Goal: Task Accomplishment & Management: Manage account settings

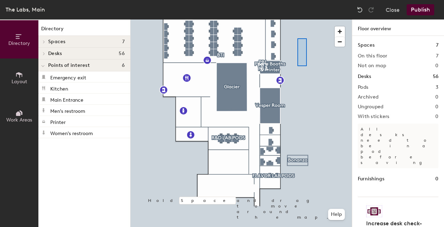
click at [309, 20] on div at bounding box center [240, 20] width 221 height 0
click at [338, 30] on span "button" at bounding box center [339, 32] width 10 height 10
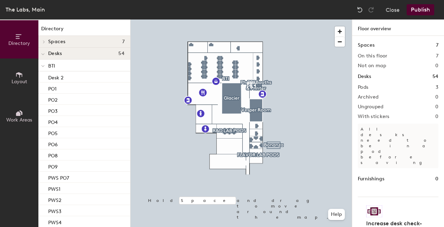
click at [204, 20] on div at bounding box center [240, 20] width 221 height 0
click at [417, 8] on button "Publish" at bounding box center [420, 9] width 28 height 11
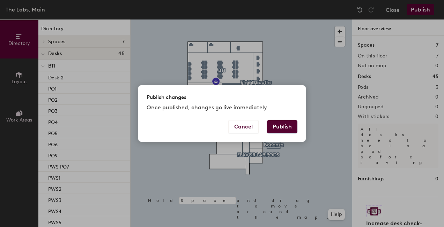
click at [285, 126] on button "Publish" at bounding box center [282, 126] width 30 height 13
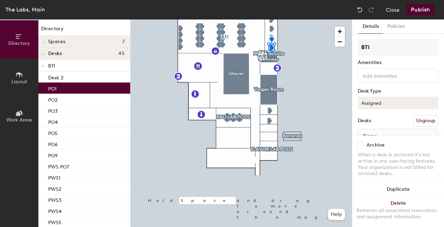
click at [391, 100] on button "Assigned" at bounding box center [397, 103] width 81 height 13
click at [373, 145] on div "Hoteled" at bounding box center [393, 146] width 70 height 10
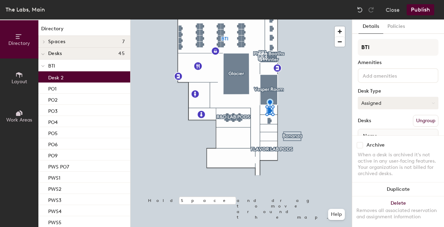
click at [368, 100] on button "Assigned" at bounding box center [397, 103] width 81 height 13
click at [365, 145] on div "Hoteled" at bounding box center [393, 146] width 70 height 10
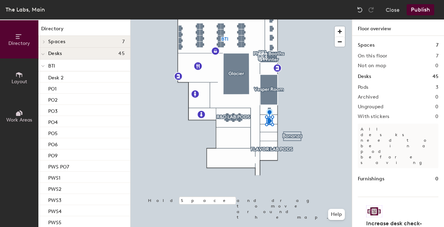
click at [413, 8] on button "Publish" at bounding box center [420, 9] width 28 height 11
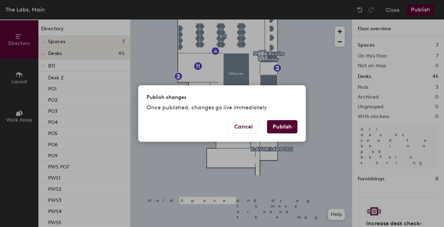
click at [282, 123] on button "Publish" at bounding box center [282, 126] width 30 height 13
